Goal: Information Seeking & Learning: Compare options

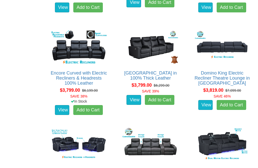
scroll to position [1003, 0]
click at [60, 106] on link "View" at bounding box center [62, 110] width 15 height 10
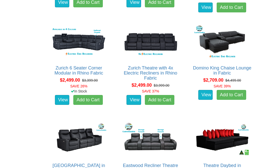
scroll to position [521, 0]
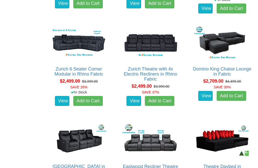
click at [149, 74] on link "Zurich Theatre with 4x Electric Recliners in Rhino Fabric" at bounding box center [150, 73] width 53 height 15
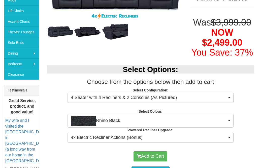
scroll to position [133, 0]
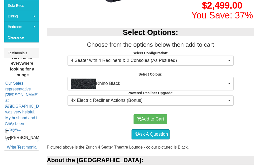
click at [227, 83] on span "Rhino Black" at bounding box center [149, 84] width 156 height 10
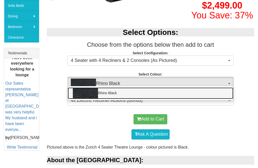
scroll to position [170, 0]
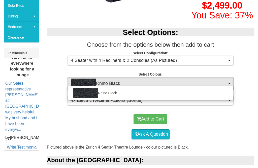
click at [238, 118] on div at bounding box center [129, 84] width 258 height 168
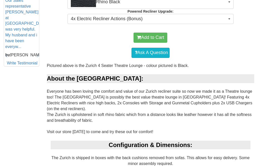
scroll to position [248, 0]
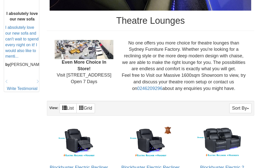
scroll to position [228, 0]
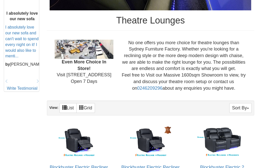
click at [247, 108] on button "Sort By" at bounding box center [240, 108] width 22 height 10
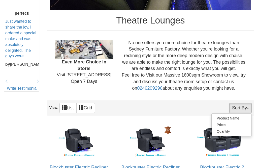
click at [233, 90] on div at bounding box center [129, 84] width 258 height 168
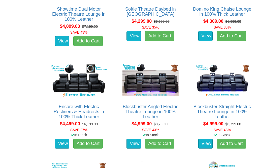
scroll to position [1261, 0]
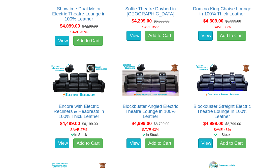
click at [233, 109] on link "Blockbuster Straight Electric Theatre Lounge in 100% Leather" at bounding box center [221, 111] width 57 height 15
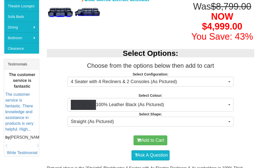
scroll to position [159, 0]
click at [229, 82] on span "button" at bounding box center [229, 81] width 2 height 1
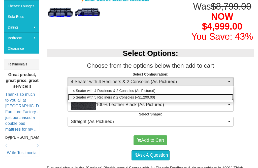
click at [159, 100] on link "5 Seater with 5 Recliners & 2 Consoles (+$1,299.00)" at bounding box center [150, 97] width 165 height 7
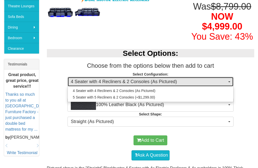
select select "1249"
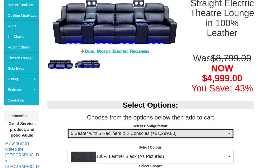
scroll to position [106, 0]
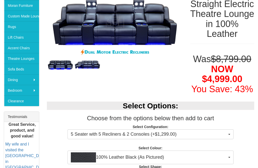
click at [89, 65] on img at bounding box center [87, 64] width 27 height 11
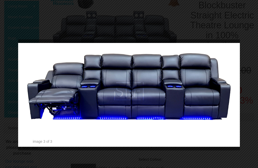
scroll to position [98, 0]
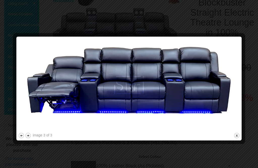
click at [239, 136] on button "close" at bounding box center [237, 135] width 6 height 6
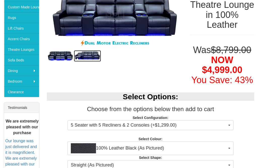
scroll to position [114, 0]
